Goal: Communication & Community: Ask a question

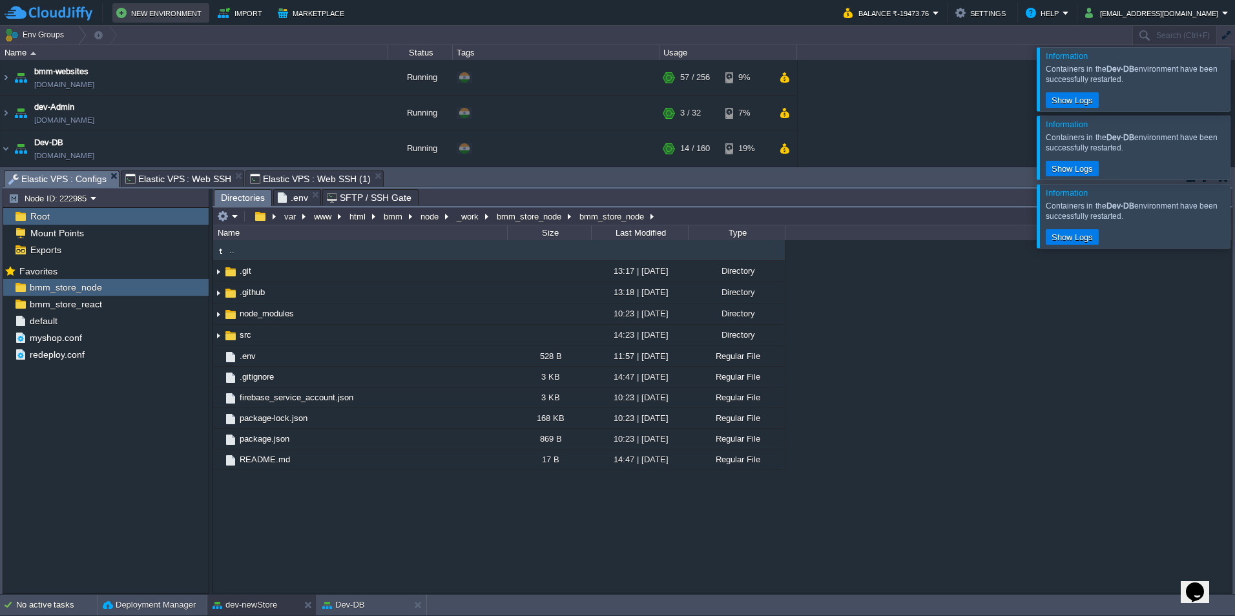
scroll to position [66, 0]
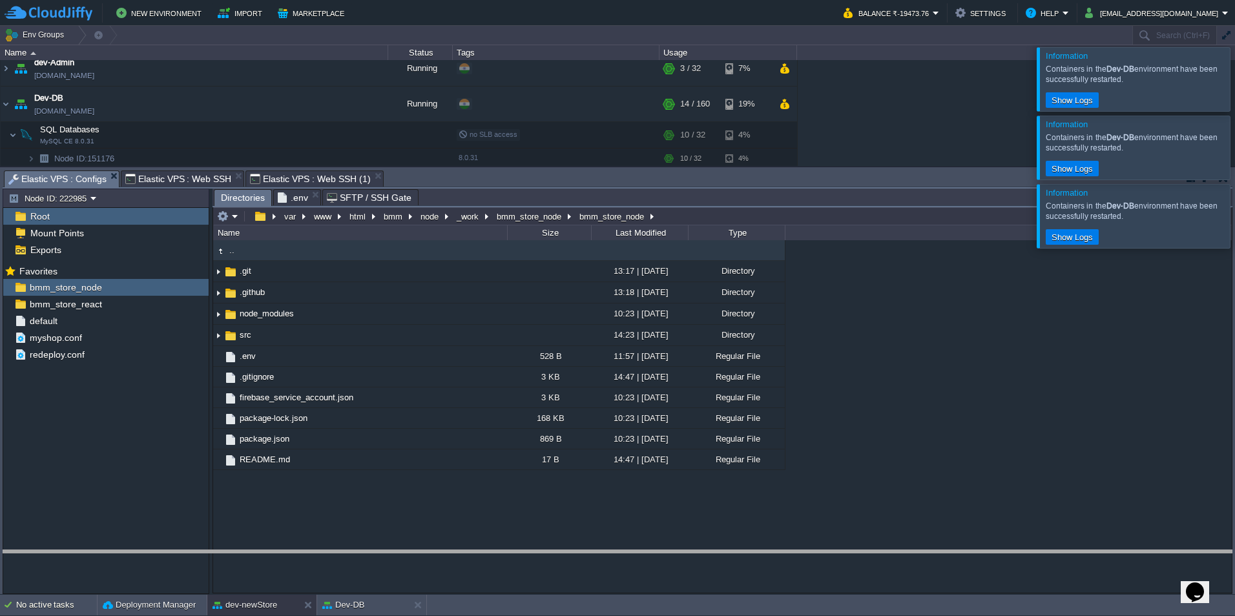
drag, startPoint x: 539, startPoint y: 181, endPoint x: 487, endPoint y: 464, distance: 287.6
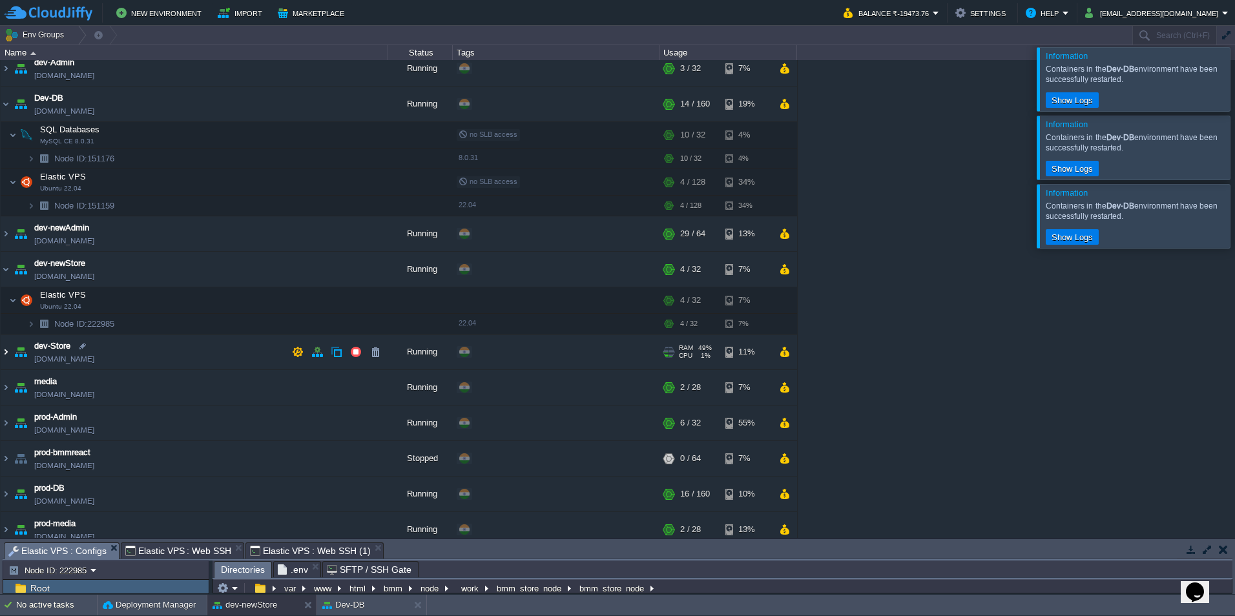
click at [6, 348] on img at bounding box center [6, 352] width 10 height 35
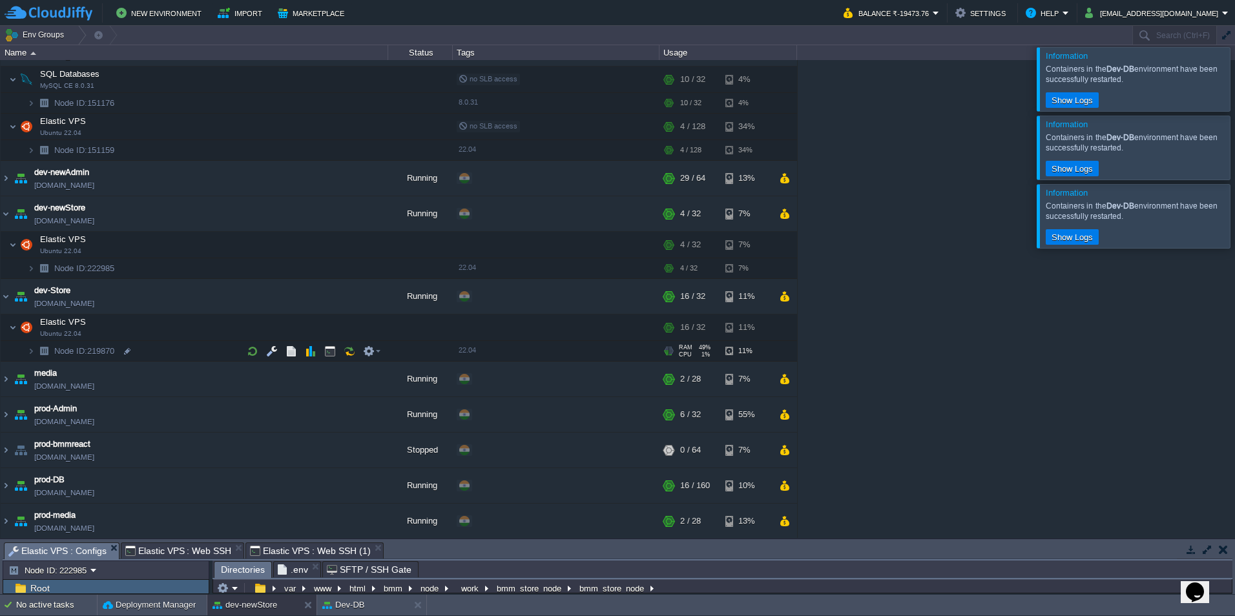
scroll to position [109, 0]
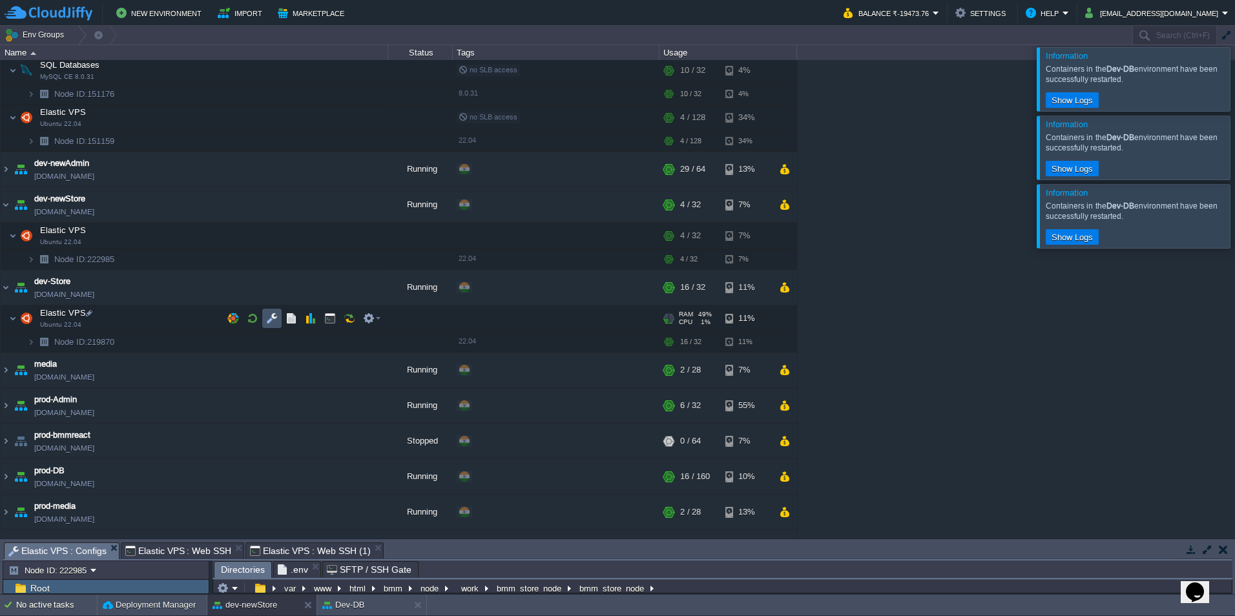
click at [275, 322] on button "button" at bounding box center [272, 319] width 12 height 12
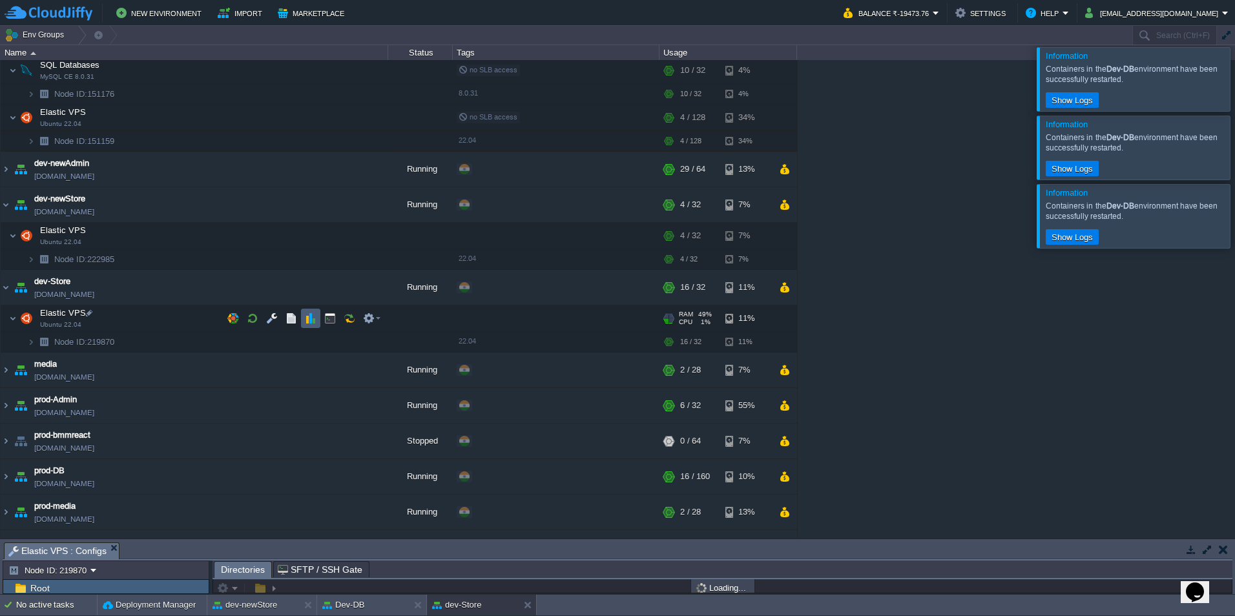
scroll to position [1, 0]
click at [332, 319] on button "button" at bounding box center [330, 319] width 12 height 12
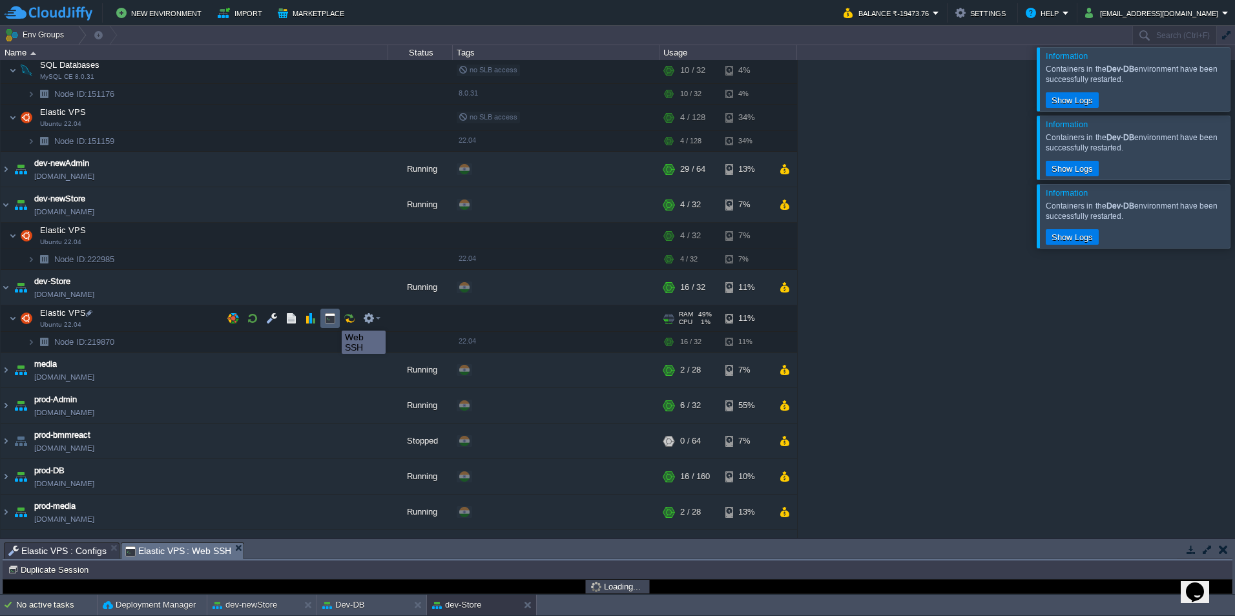
scroll to position [0, 0]
type input "#000000"
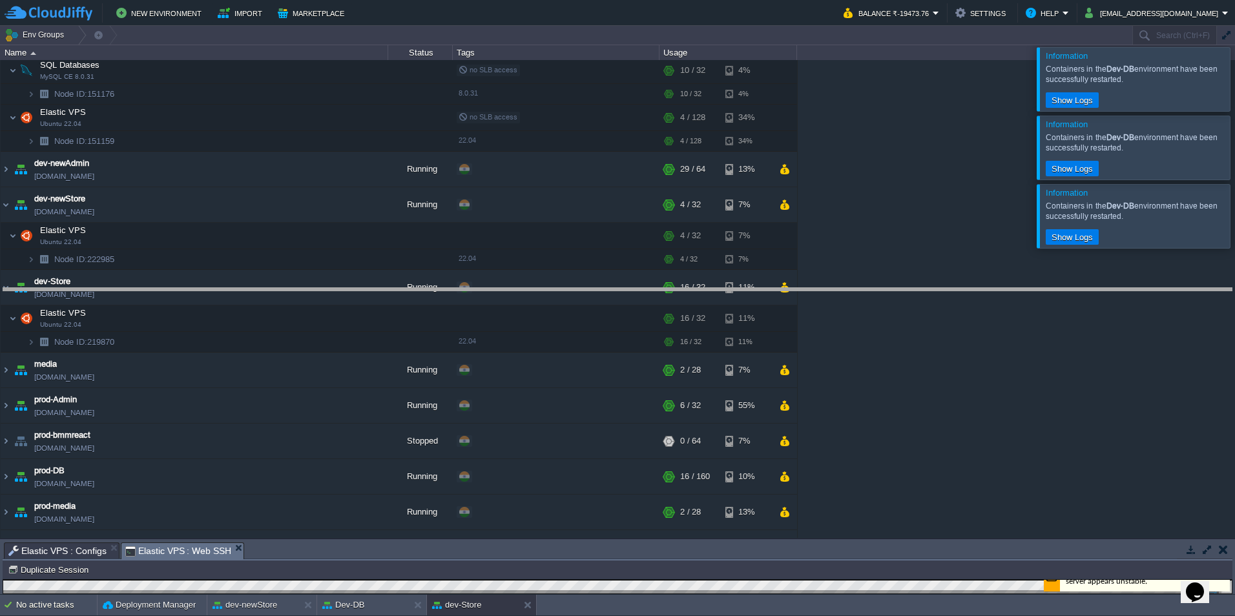
drag, startPoint x: 382, startPoint y: 553, endPoint x: 430, endPoint y: 185, distance: 371.9
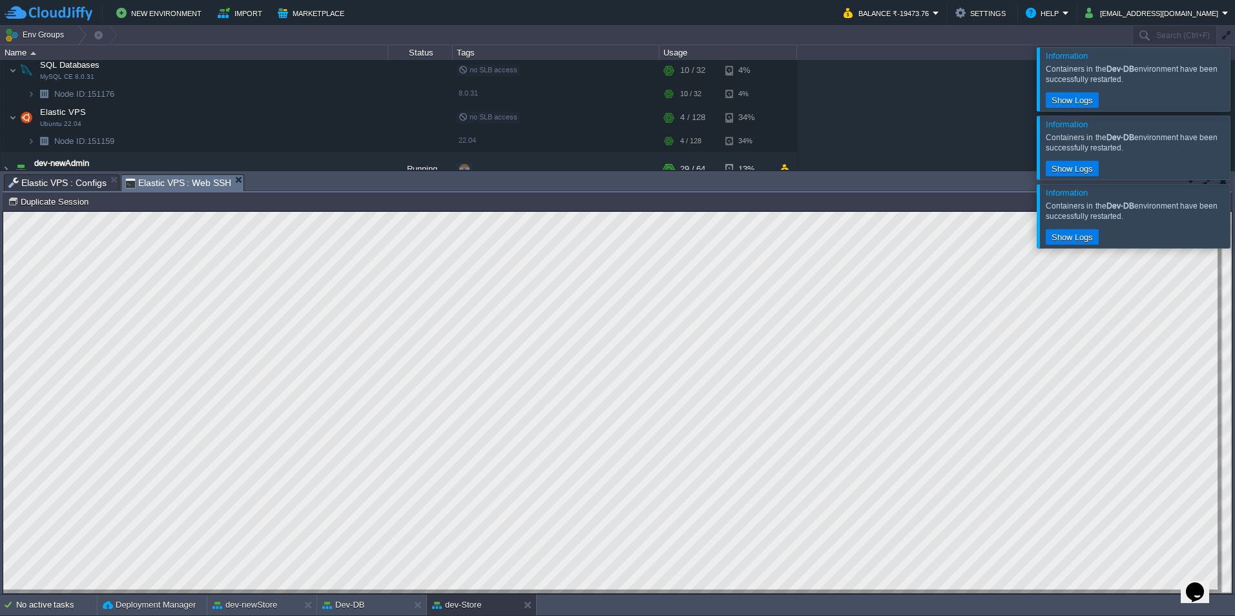
click at [78, 182] on span "Elastic VPS : Configs" at bounding box center [57, 182] width 98 height 15
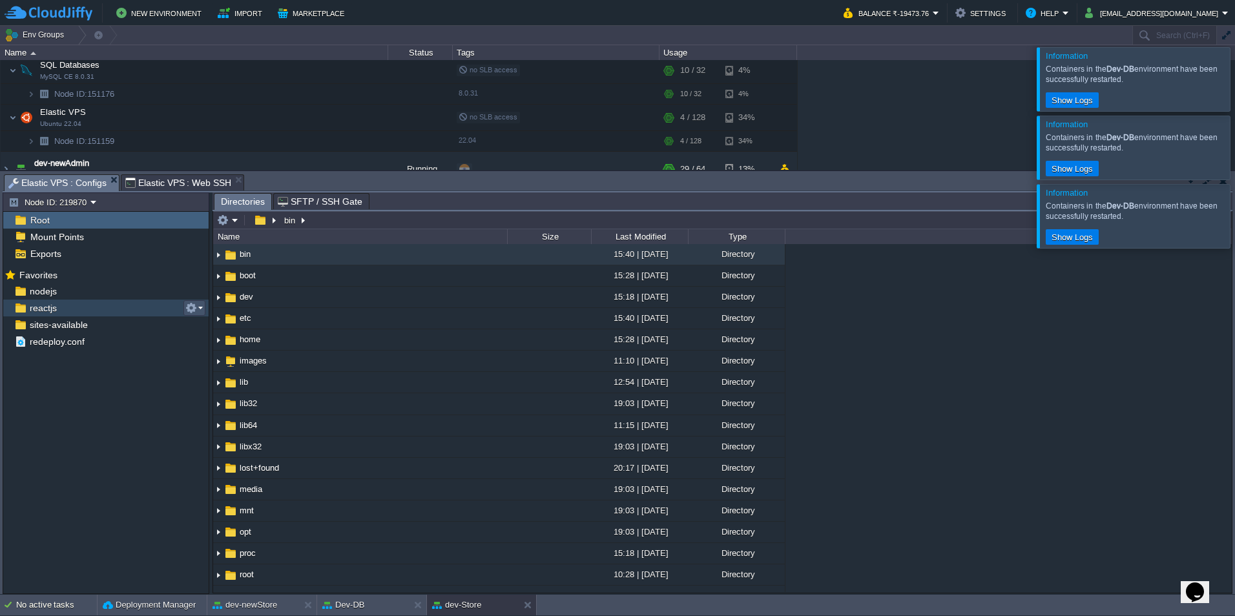
click at [192, 311] on button "button" at bounding box center [191, 308] width 12 height 12
drag, startPoint x: 221, startPoint y: 325, endPoint x: 206, endPoint y: 299, distance: 30.1
click at [221, 325] on span "Copy Path" at bounding box center [222, 326] width 39 height 10
type textarea "/var/www/html/bmm/reactjs"
click at [177, 167] on td "dev-newAdmin [DOMAIN_NAME]" at bounding box center [194, 170] width 387 height 36
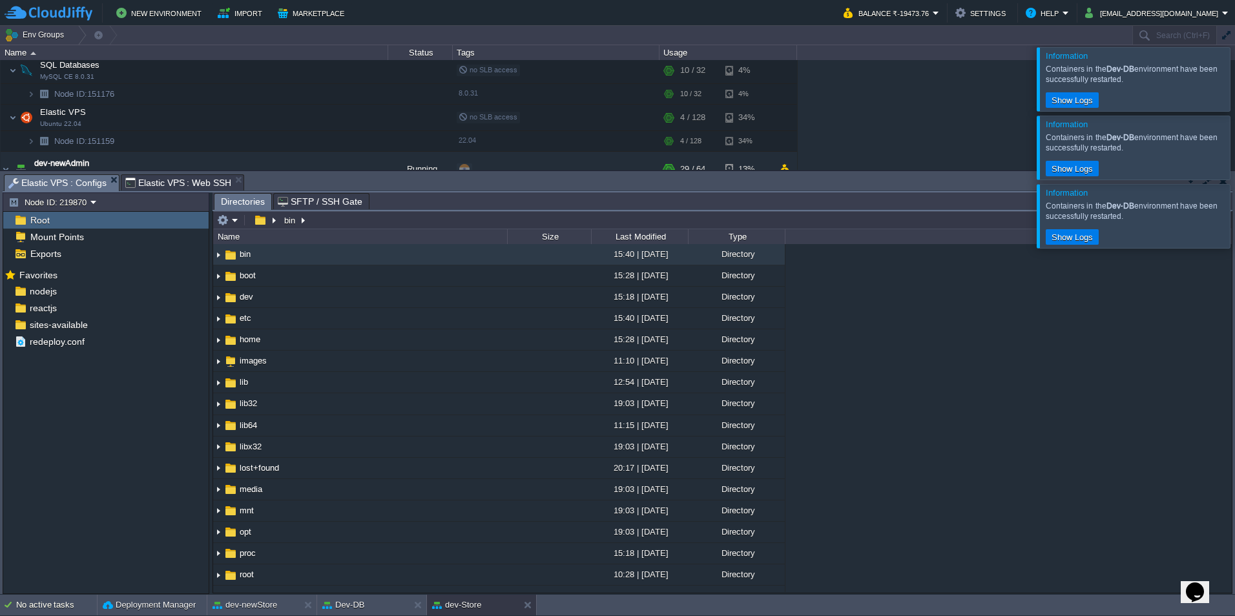
click at [175, 178] on span "Elastic VPS : Web SSH" at bounding box center [178, 182] width 107 height 15
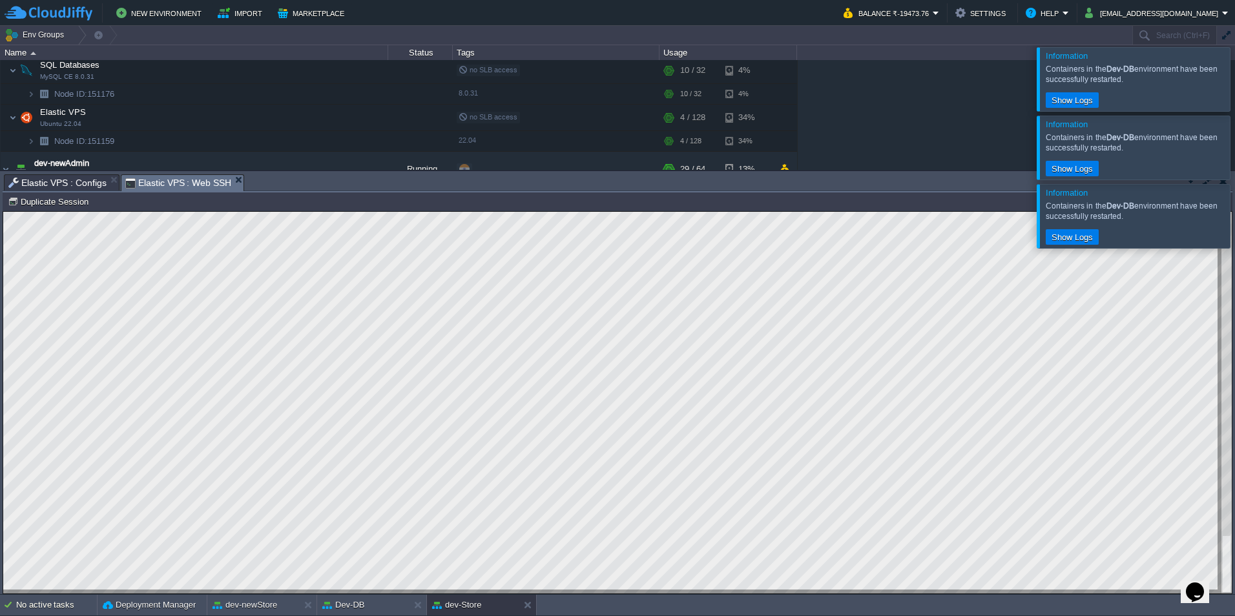
click at [1204, 582] on icon "$i18n('chat', 'chat_widget')" at bounding box center [1195, 591] width 18 height 19
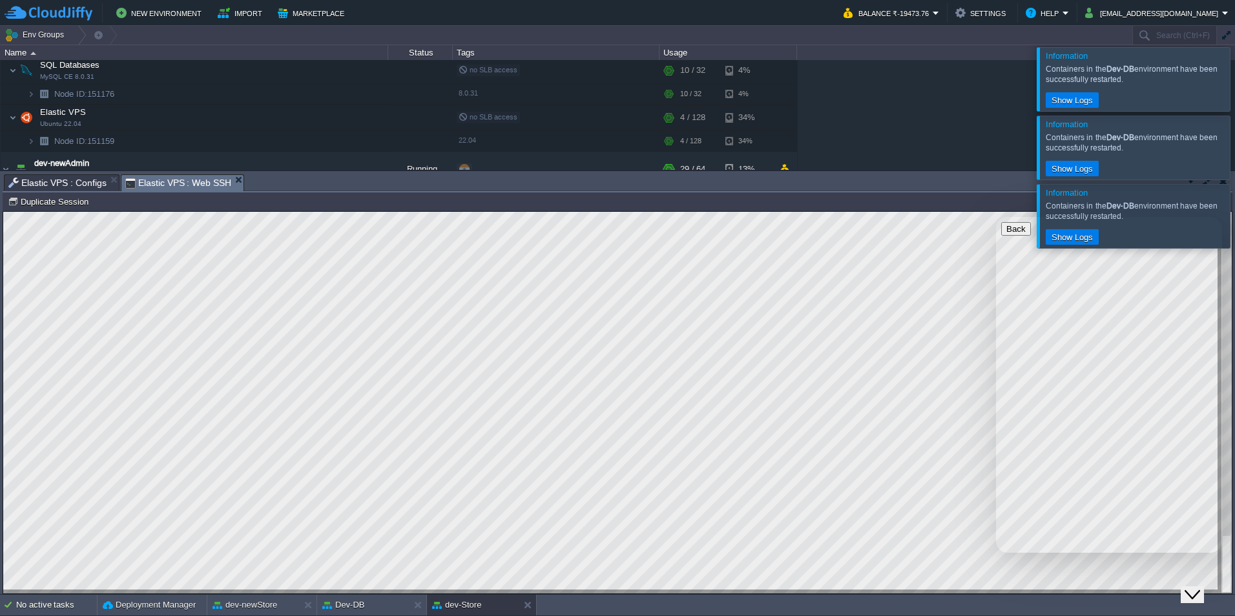
click at [1156, 615] on p "New Conversation" at bounding box center [1109, 621] width 216 height 12
type input "917057116016"
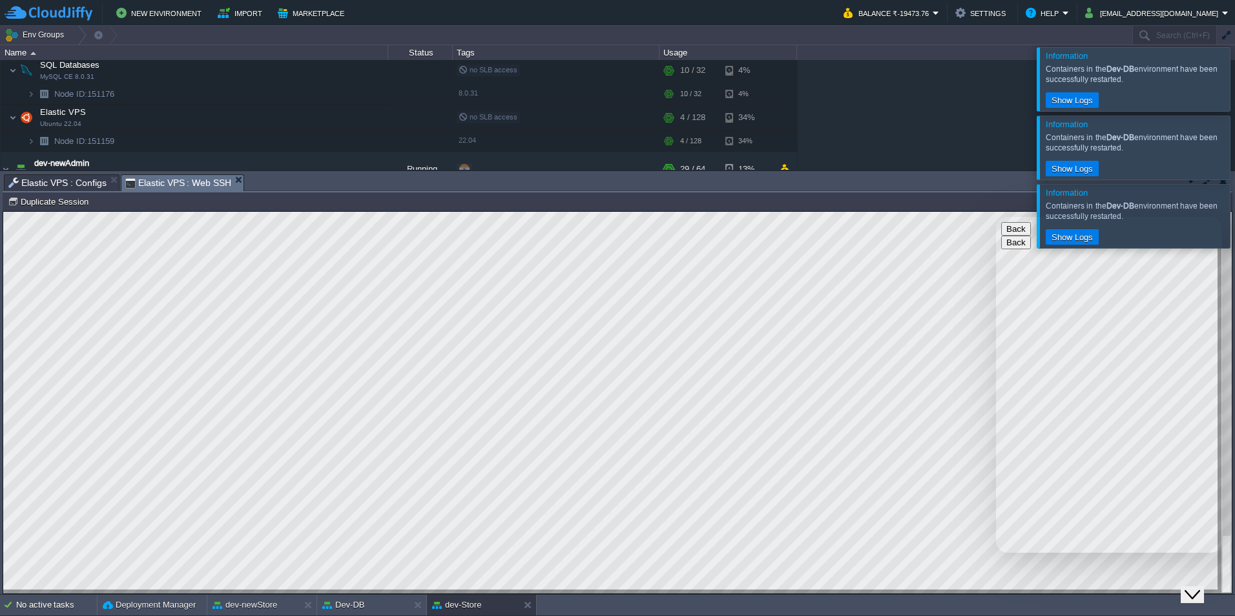
type textarea "p"
type textarea "i have one doubt, see for one project example one node js should have 1 node ru…"
click at [996, 217] on textarea at bounding box center [996, 217] width 0 height 0
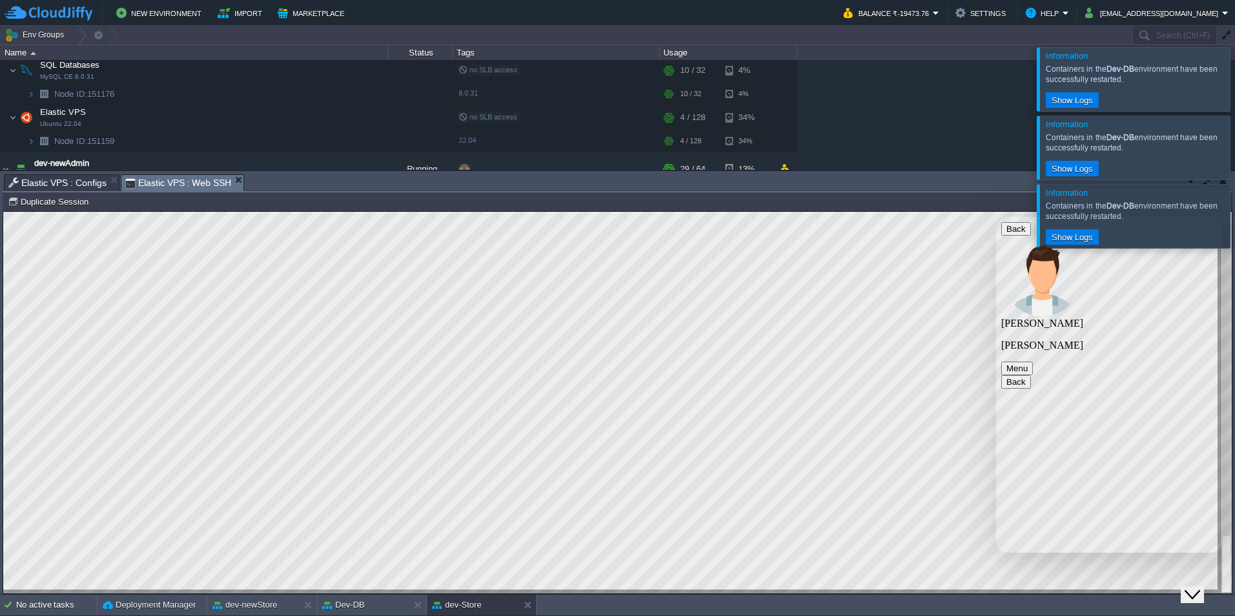
type textarea "i get what i want to say"
click at [996, 217] on textarea at bounding box center [996, 217] width 0 height 0
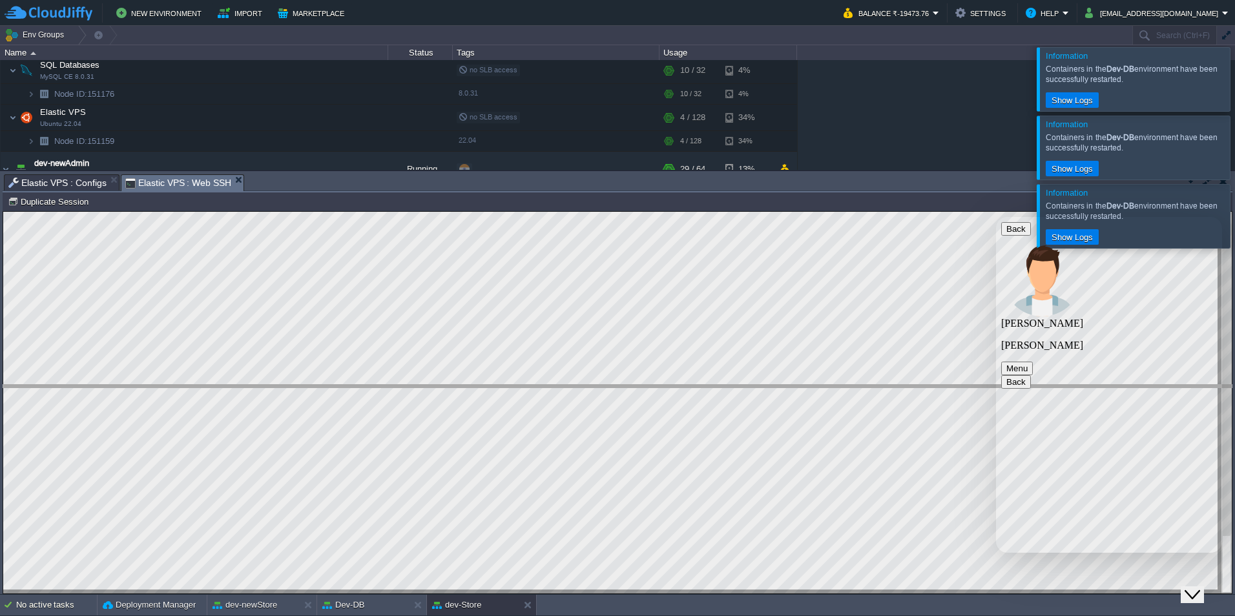
drag, startPoint x: 479, startPoint y: 180, endPoint x: 489, endPoint y: 393, distance: 213.4
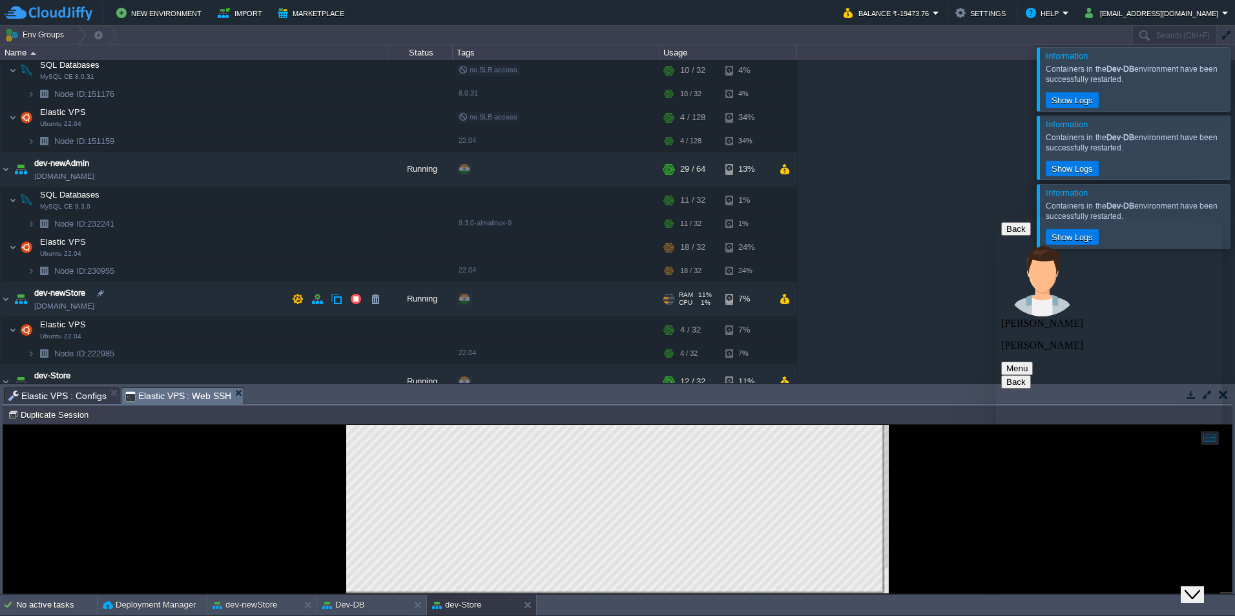
scroll to position [174, 0]
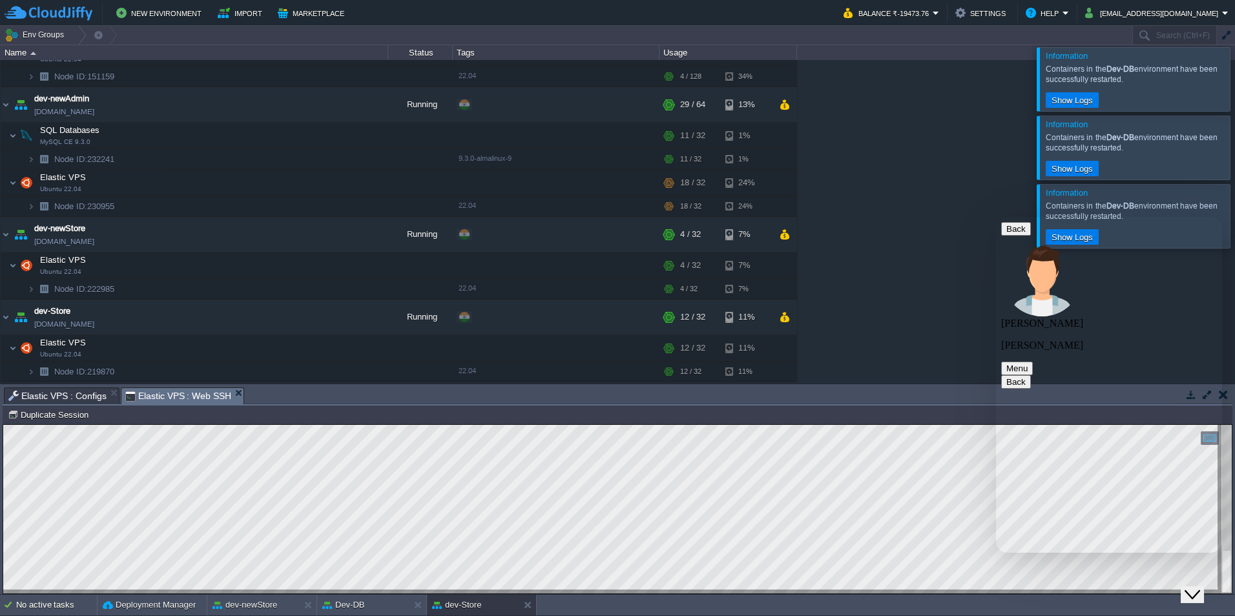
click at [996, 217] on div "Rate this chat Upload File Insert emoji" at bounding box center [996, 217] width 0 height 0
click at [996, 217] on textarea at bounding box center [996, 217] width 0 height 0
click at [996, 217] on textarea "on node 222985 and 230955" at bounding box center [996, 217] width 0 height 0
type textarea "on node 222985 and 230955. node.js i mean backend is running, for one project 1…"
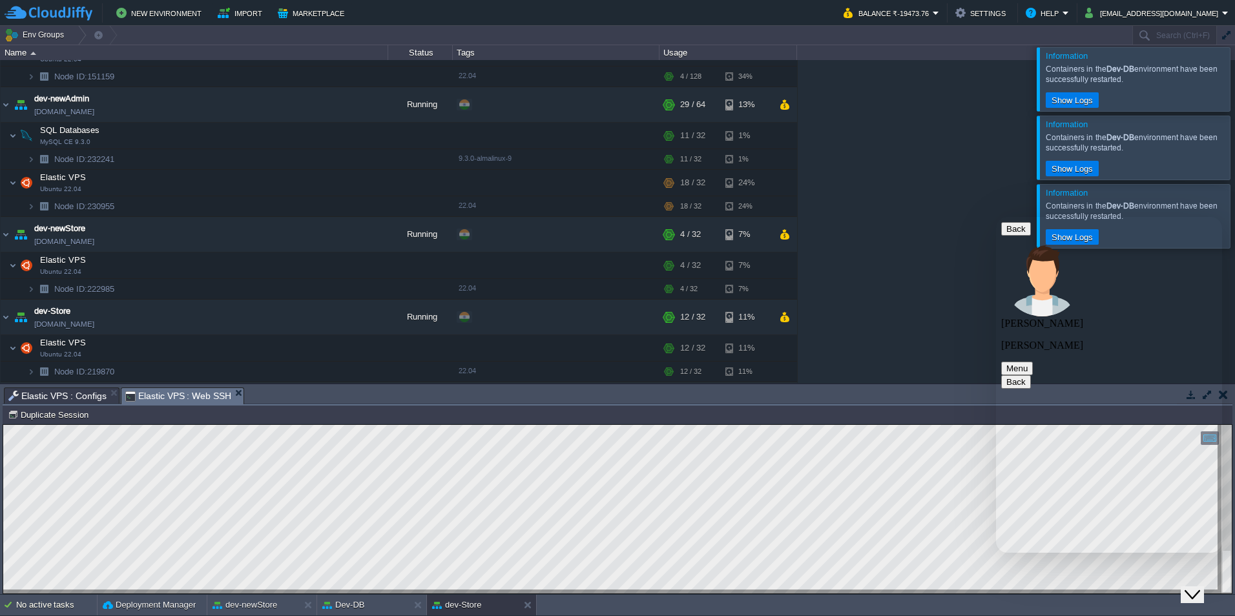
scroll to position [316, 0]
click at [242, 599] on button "dev-newStore" at bounding box center [244, 605] width 65 height 13
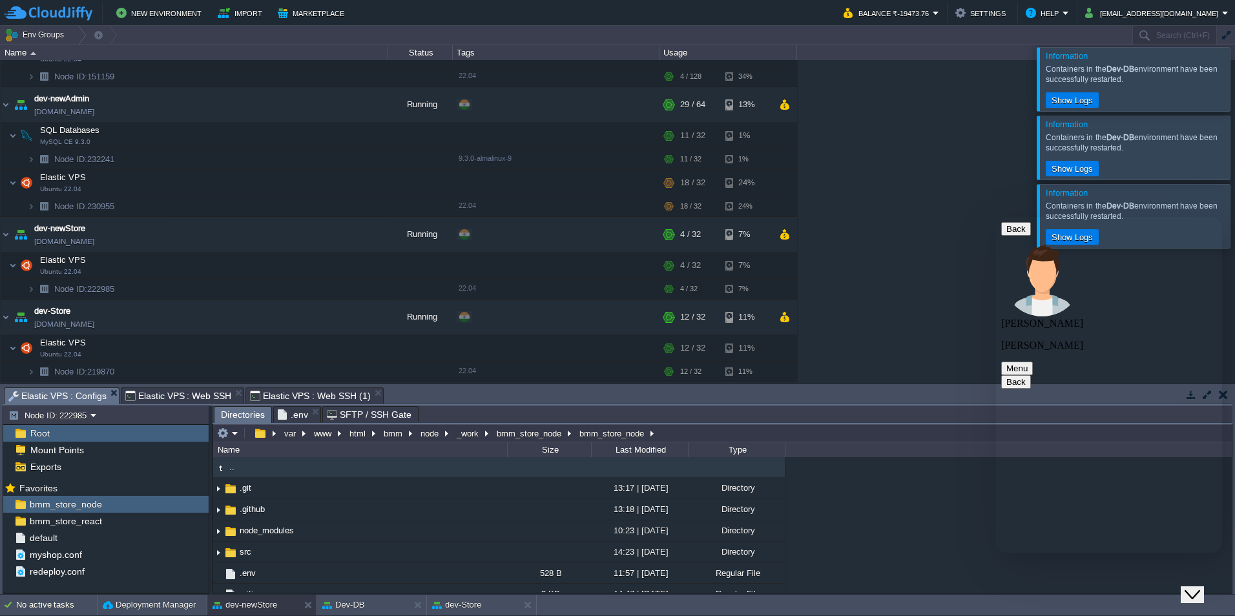
click at [298, 395] on span "Elastic VPS : Web SSH (1)" at bounding box center [310, 395] width 120 height 15
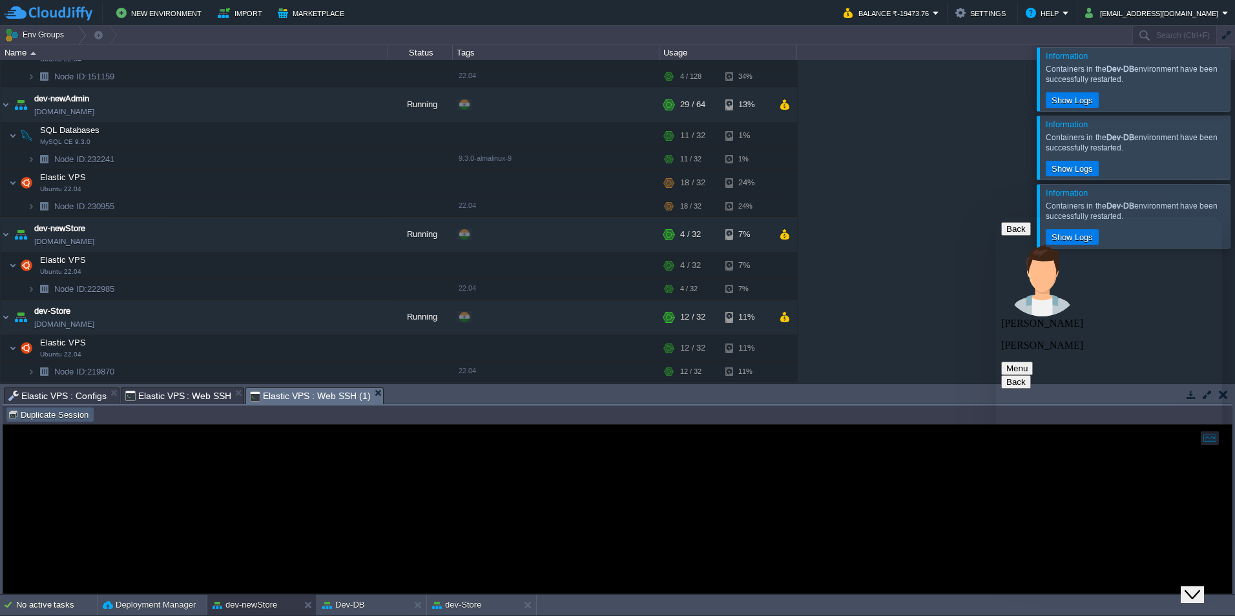
click at [52, 418] on button "Duplicate Session" at bounding box center [50, 415] width 85 height 12
type input "#000000"
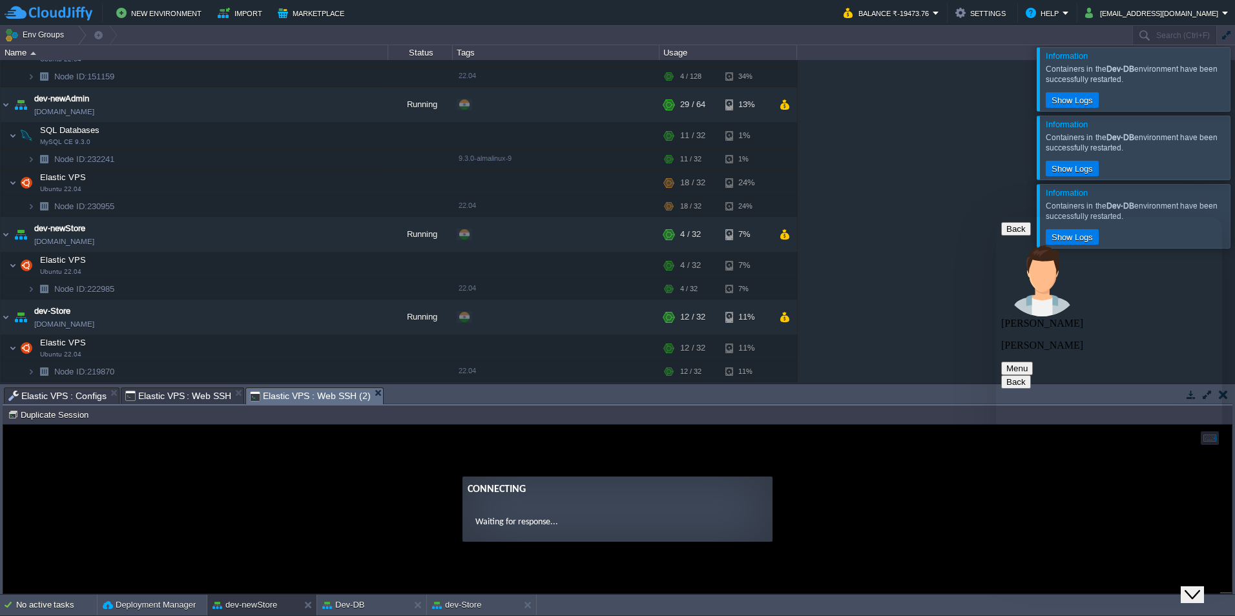
click at [996, 217] on textarea at bounding box center [996, 217] width 0 height 0
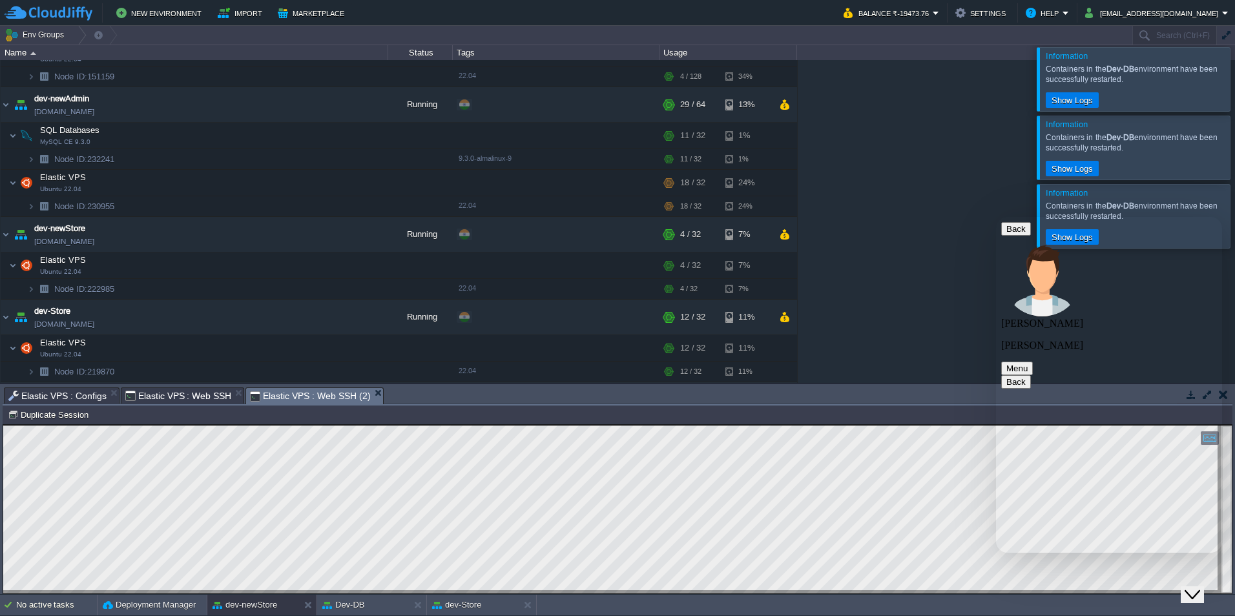
type textarea "if you confused again, we can call"
type textarea "ps -aux"
click at [1200, 587] on icon "Close Chat This icon closes the chat window." at bounding box center [1191, 594] width 15 height 15
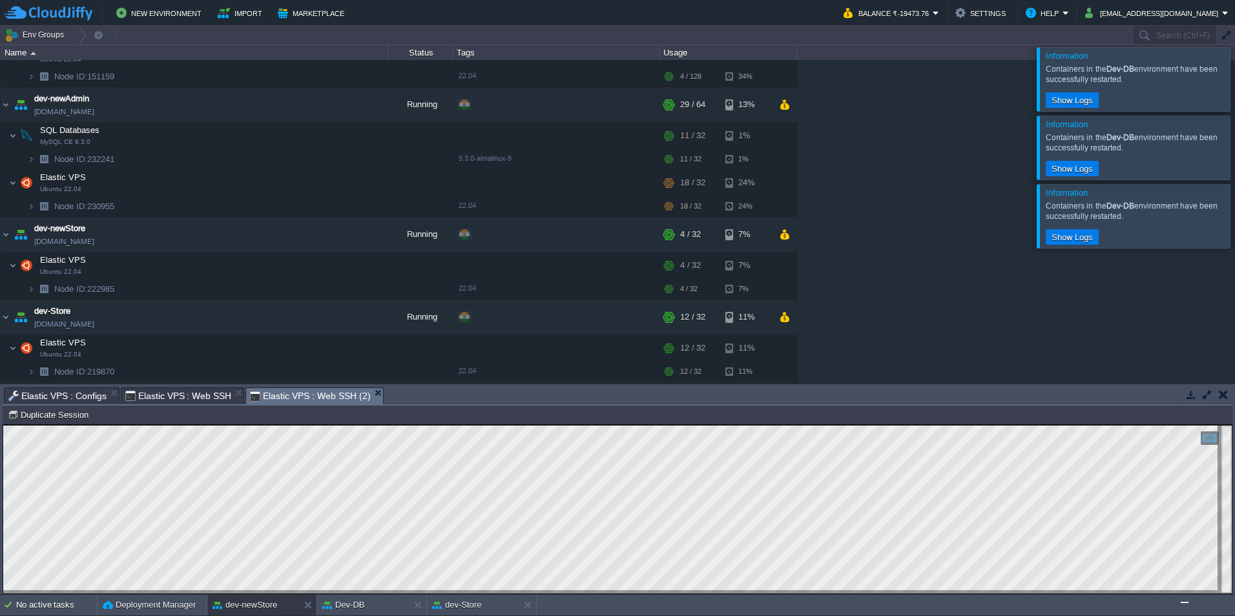
click at [1180, 602] on button "$i18n('chat', 'chat_widget')" at bounding box center [1184, 602] width 8 height 1
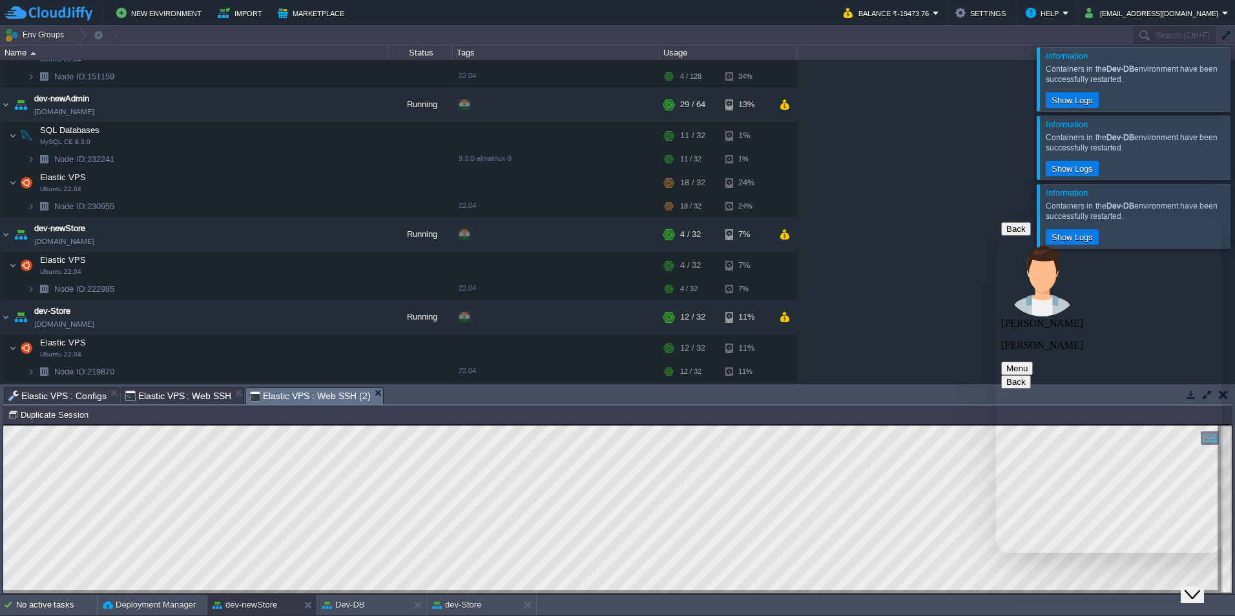
click at [1200, 587] on icon "Close Chat This icon closes the chat window." at bounding box center [1191, 594] width 15 height 15
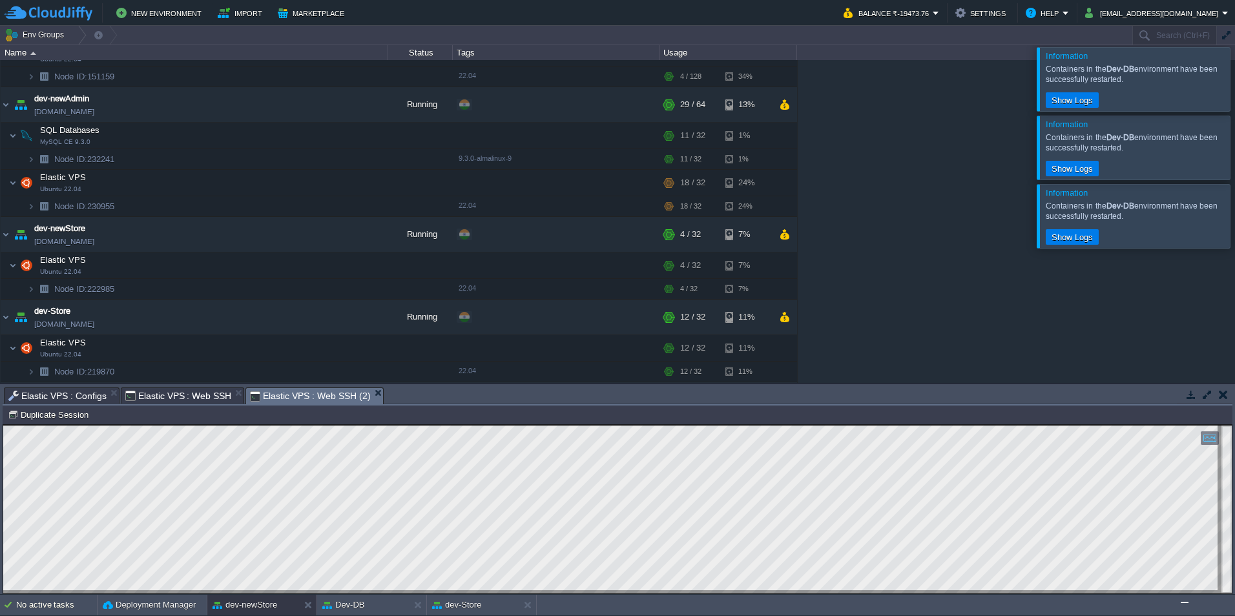
click at [1180, 602] on button "$i18n('chat', 'chat_widget')" at bounding box center [1184, 602] width 8 height 1
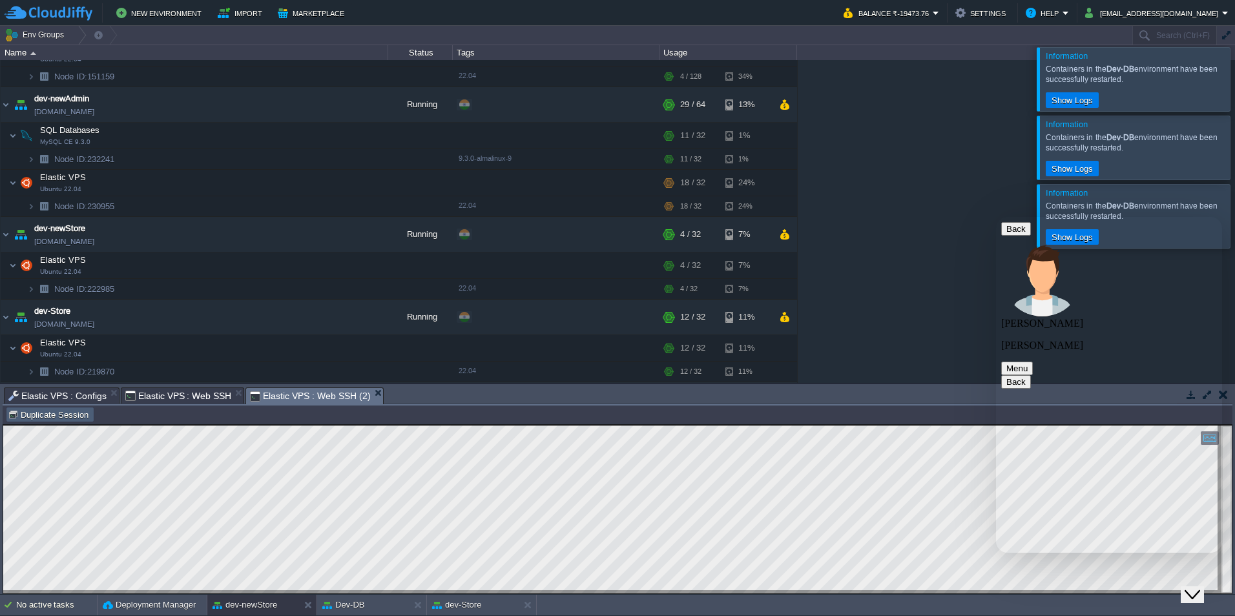
click at [74, 418] on button "Duplicate Session" at bounding box center [50, 415] width 85 height 12
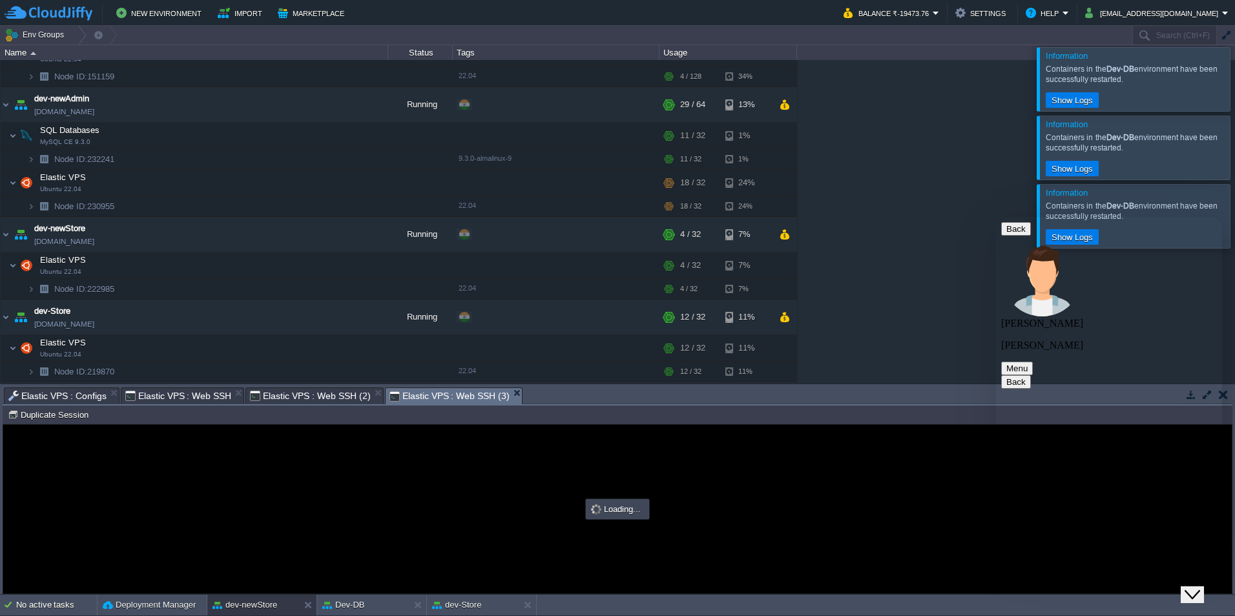
scroll to position [0, 0]
type input "#000000"
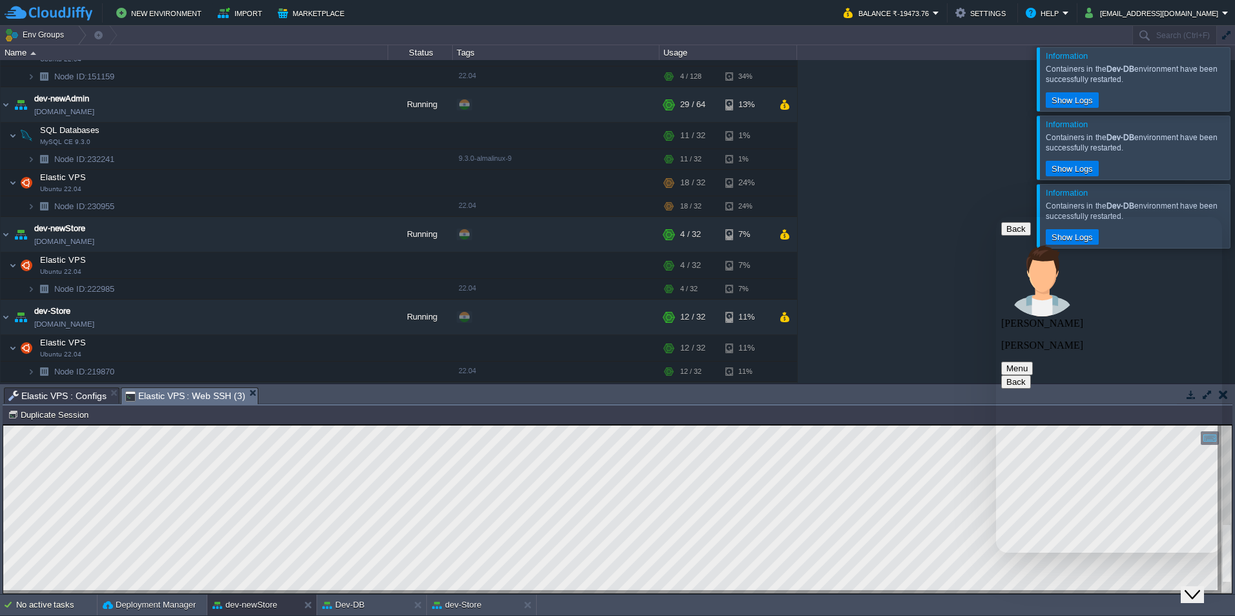
scroll to position [422, 0]
drag, startPoint x: 1055, startPoint y: 535, endPoint x: 960, endPoint y: 533, distance: 94.9
click html "Back [PERSON_NAME] [PERSON_NAME] Menu Back Rate this chat Upload File Insert em…"
click at [996, 217] on textarea at bounding box center [996, 217] width 0 height 0
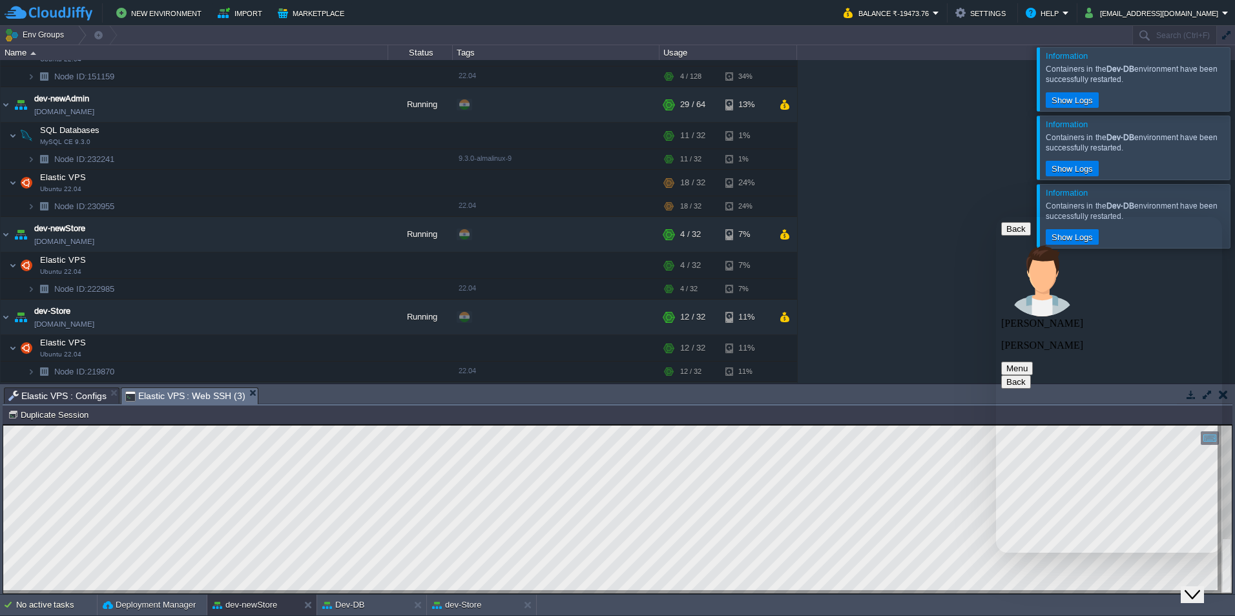
scroll to position [476, 0]
type textarea "see 2 node but i think under ubuntu it run"
click at [996, 217] on textarea "see 2 node but i think under ubuntu it run" at bounding box center [996, 217] width 0 height 0
drag, startPoint x: 1042, startPoint y: 535, endPoint x: 987, endPoint y: 525, distance: 56.5
click html "Back [PERSON_NAME] [PERSON_NAME] Menu Back Rate this chat Upload File Insert em…"
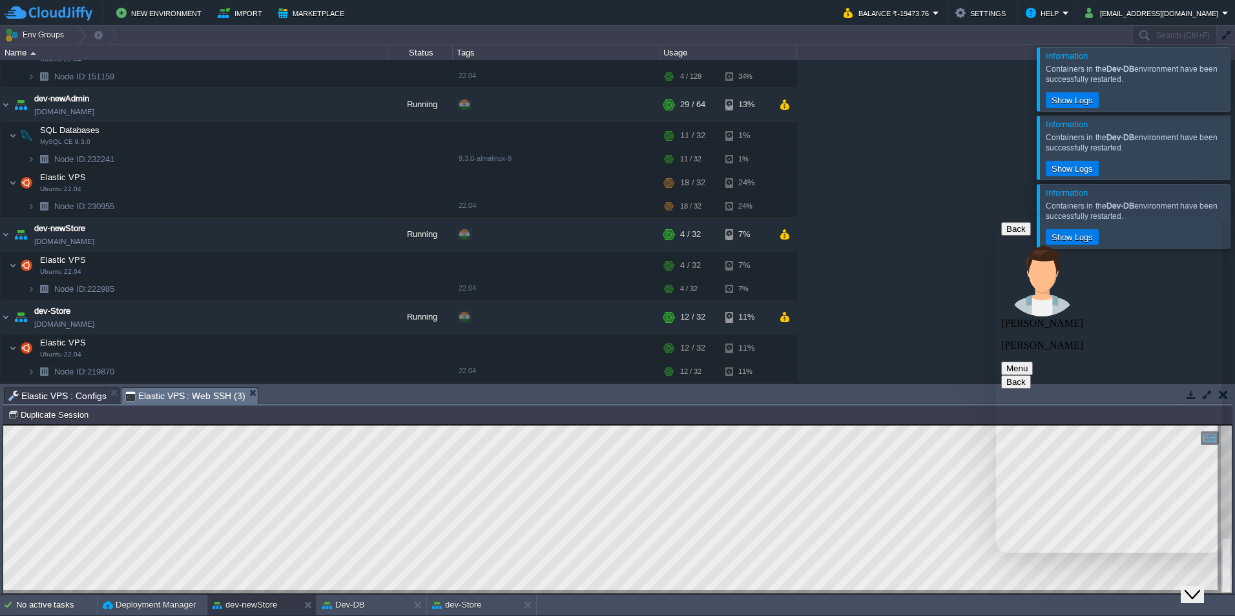
drag, startPoint x: 1076, startPoint y: 535, endPoint x: 1009, endPoint y: 536, distance: 67.2
click at [996, 217] on textarea "explain me this" at bounding box center [996, 217] width 0 height 0
type textarea "explain me this :"
click at [996, 217] on textarea "explain me this :" at bounding box center [996, 217] width 0 height 0
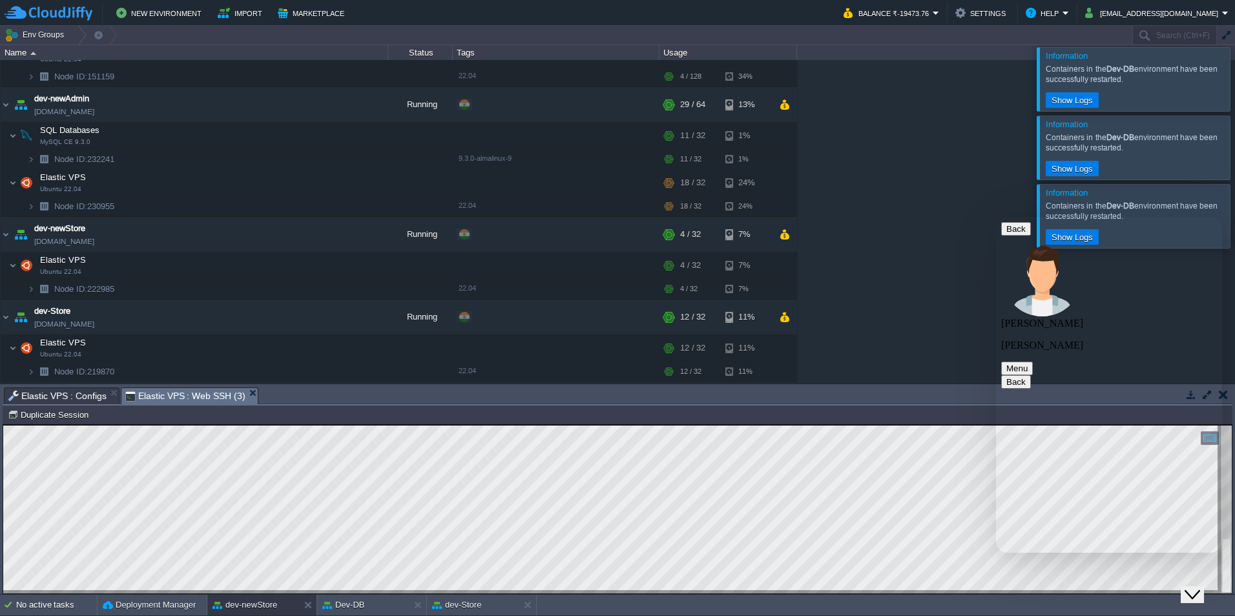
scroll to position [517, 0]
click at [996, 217] on textarea at bounding box center [996, 217] width 0 height 0
click at [3, 425] on html "Copy: Ctrl + Shift + C Paste: Ctrl + V Settings: Ctrl + Shift + Alt 0" at bounding box center [617, 425] width 1228 height 0
click at [996, 217] on textarea at bounding box center [996, 217] width 0 height 0
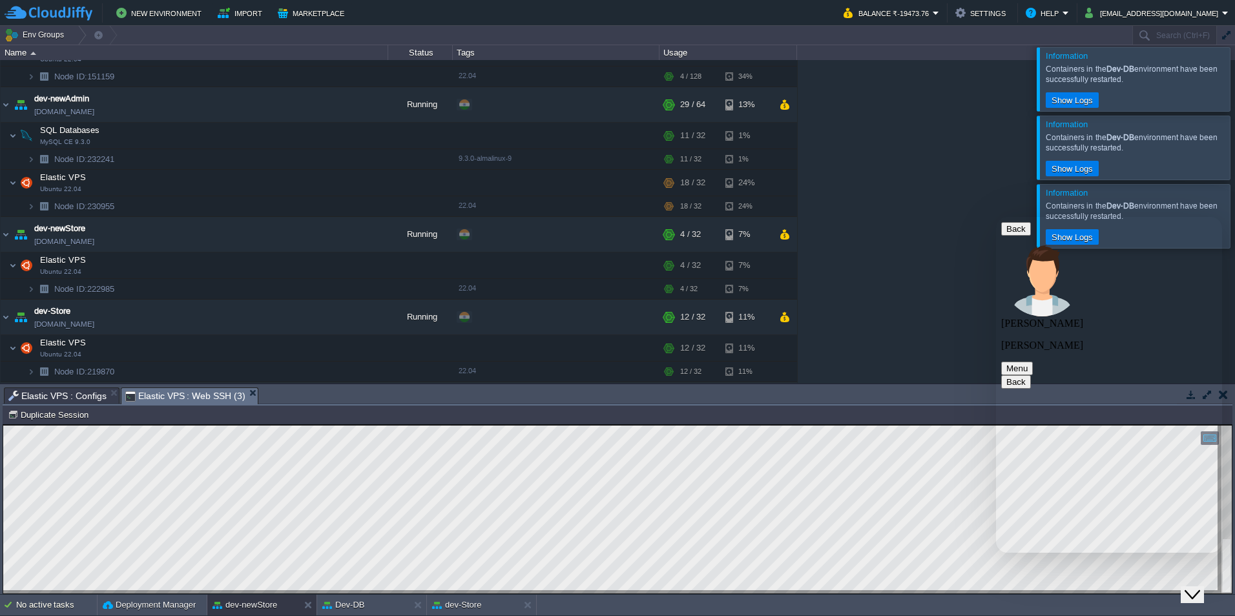
click at [996, 217] on textarea at bounding box center [996, 217] width 0 height 0
click at [3, 425] on html "Copy: Ctrl + Shift + C Paste: Ctrl + V Settings: Ctrl + Shift + Alt 0" at bounding box center [617, 425] width 1228 height 0
click at [996, 217] on textarea at bounding box center [996, 217] width 0 height 0
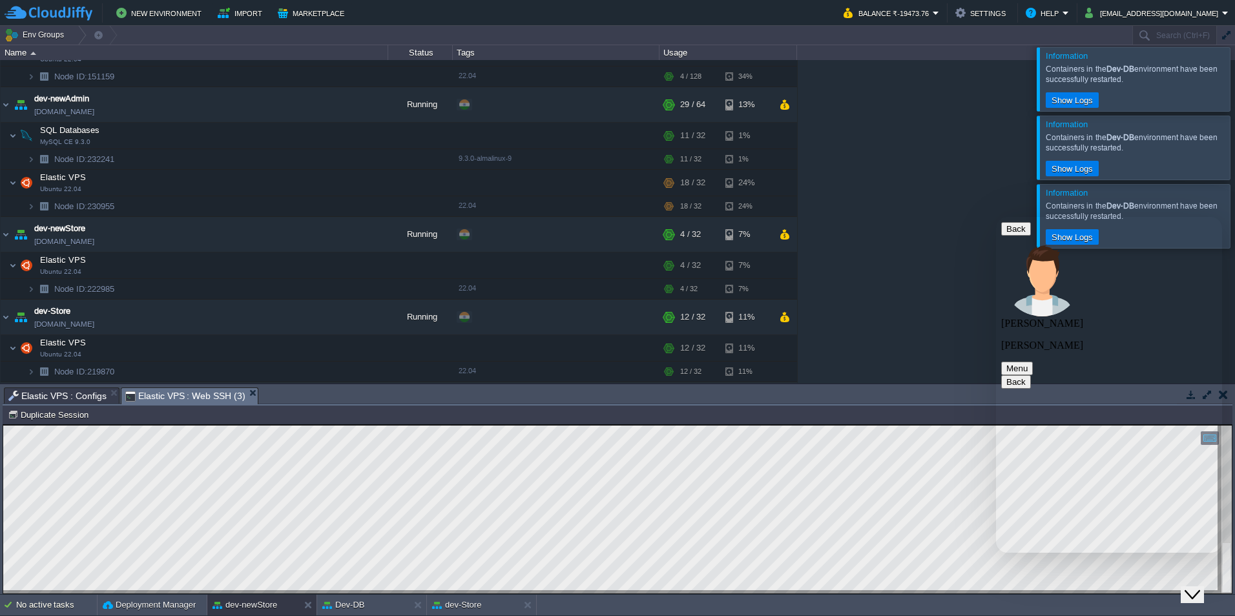
click at [996, 217] on textarea at bounding box center [996, 217] width 0 height 0
type textarea "n"
type textarea "2 node are running"
